Goal: Information Seeking & Learning: Learn about a topic

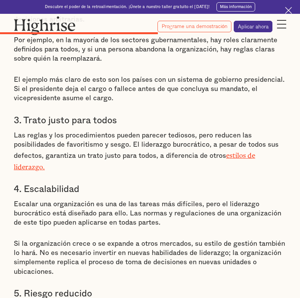
scroll to position [2137, 0]
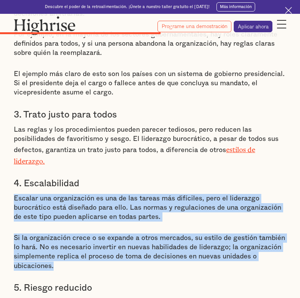
drag, startPoint x: 13, startPoint y: 179, endPoint x: 62, endPoint y: 248, distance: 84.1
click at [62, 248] on div "Tabla de contenido Características del liderazgo burocrático Ventajas del lider…" at bounding box center [150, 32] width 300 height 3553
copy div "Escalar una organización es una de las tareas más difíciles, pero el liderazgo …"
click at [117, 234] on font "Si la organización crece o se expande a otros mercados, su estilo de gestión ta…" at bounding box center [149, 251] width 271 height 35
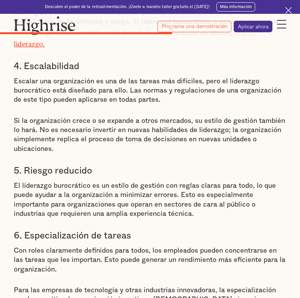
scroll to position [2331, 0]
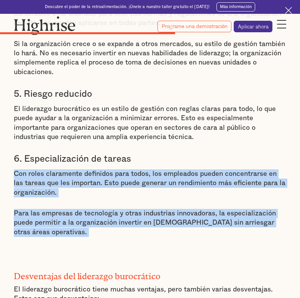
drag, startPoint x: 15, startPoint y: 158, endPoint x: 51, endPoint y: 218, distance: 70.2
click at [51, 218] on div "Ventajas del liderazgo burocrático Ahora que podemos identificar a un líder bur…" at bounding box center [150, 168] width 273 height 1200
copy div "Con roles claramente definidos para todos, los empleados pueden concentrarse en…"
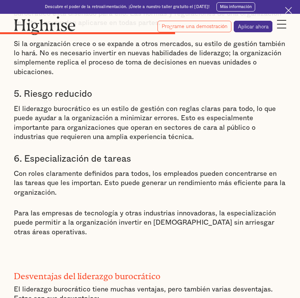
click at [104, 129] on div "Ventajas del liderazgo burocrático Ahora que podemos identificar a un líder bur…" at bounding box center [150, 168] width 273 height 1200
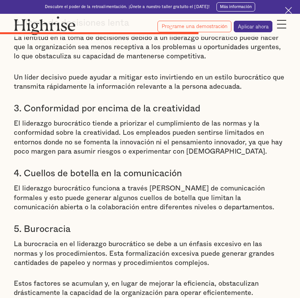
scroll to position [2722, 0]
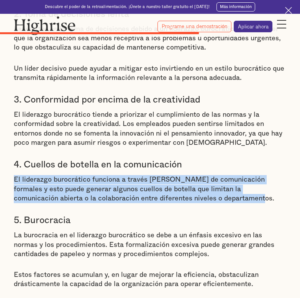
drag, startPoint x: 13, startPoint y: 159, endPoint x: 202, endPoint y: 178, distance: 190.4
copy font "El liderazgo burocrático funciona a través [PERSON_NAME] de comunicación formal…"
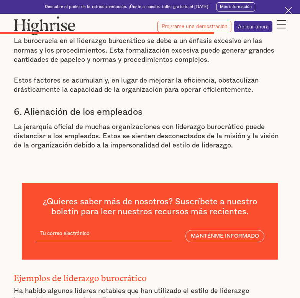
scroll to position [2914, 0]
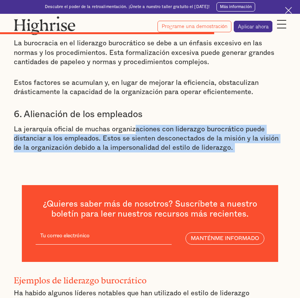
drag, startPoint x: 134, startPoint y: 115, endPoint x: 195, endPoint y: 145, distance: 68.1
